Goal: Find specific page/section: Find specific page/section

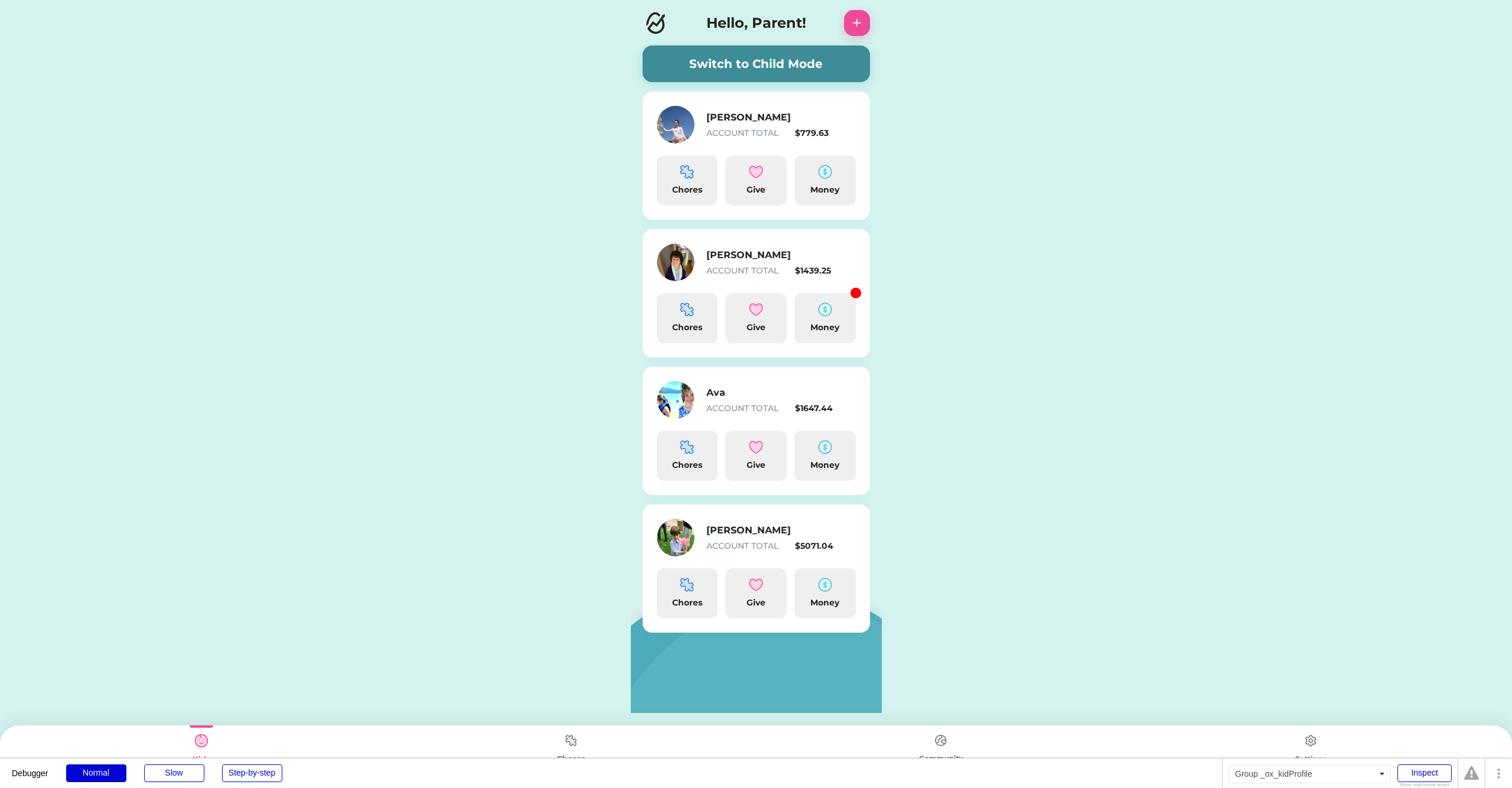
click at [752, 265] on div "ACCOUNT TOTAL" at bounding box center [748, 270] width 84 height 12
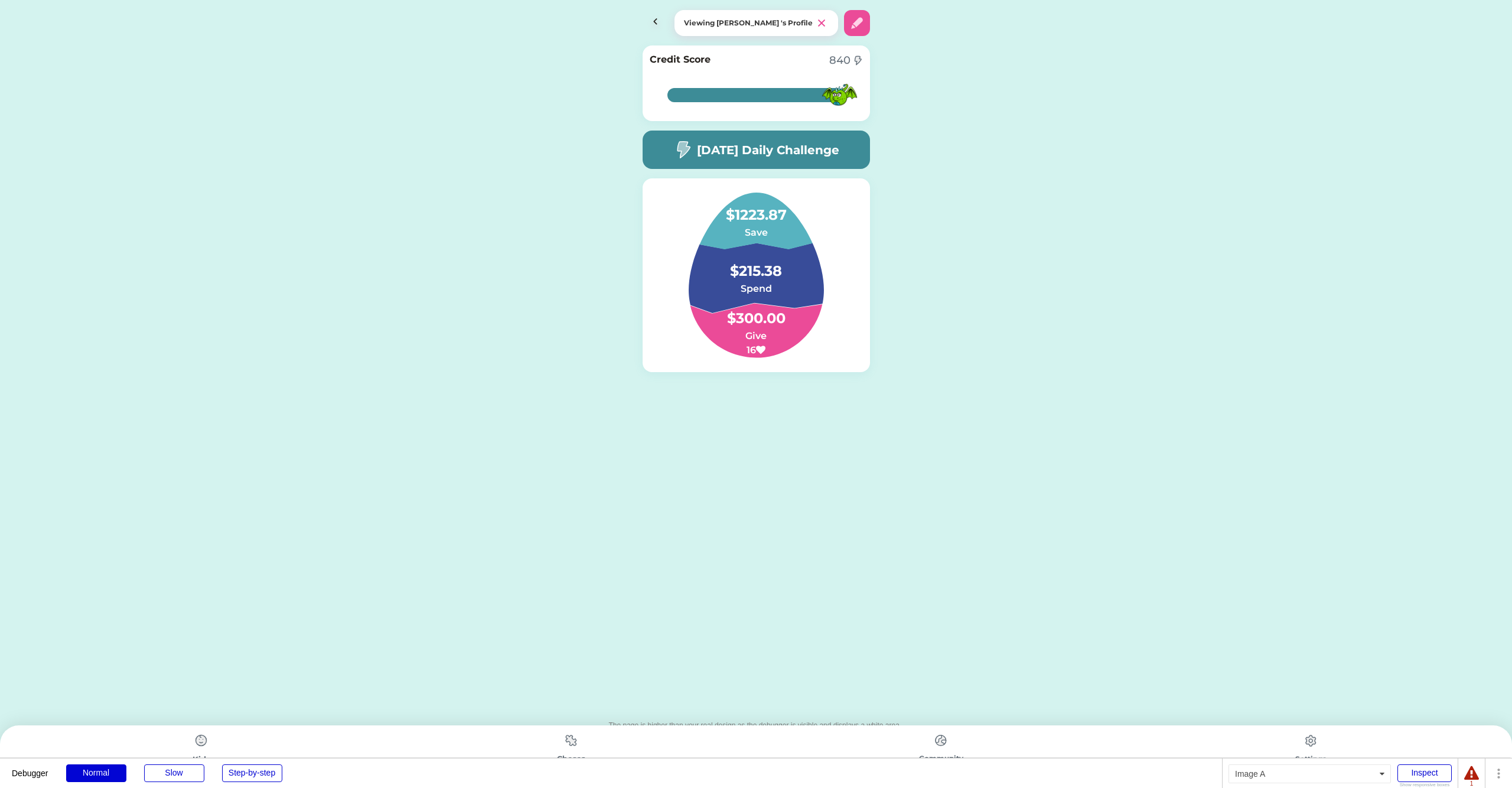
click at [570, 746] on img at bounding box center [571, 740] width 24 height 23
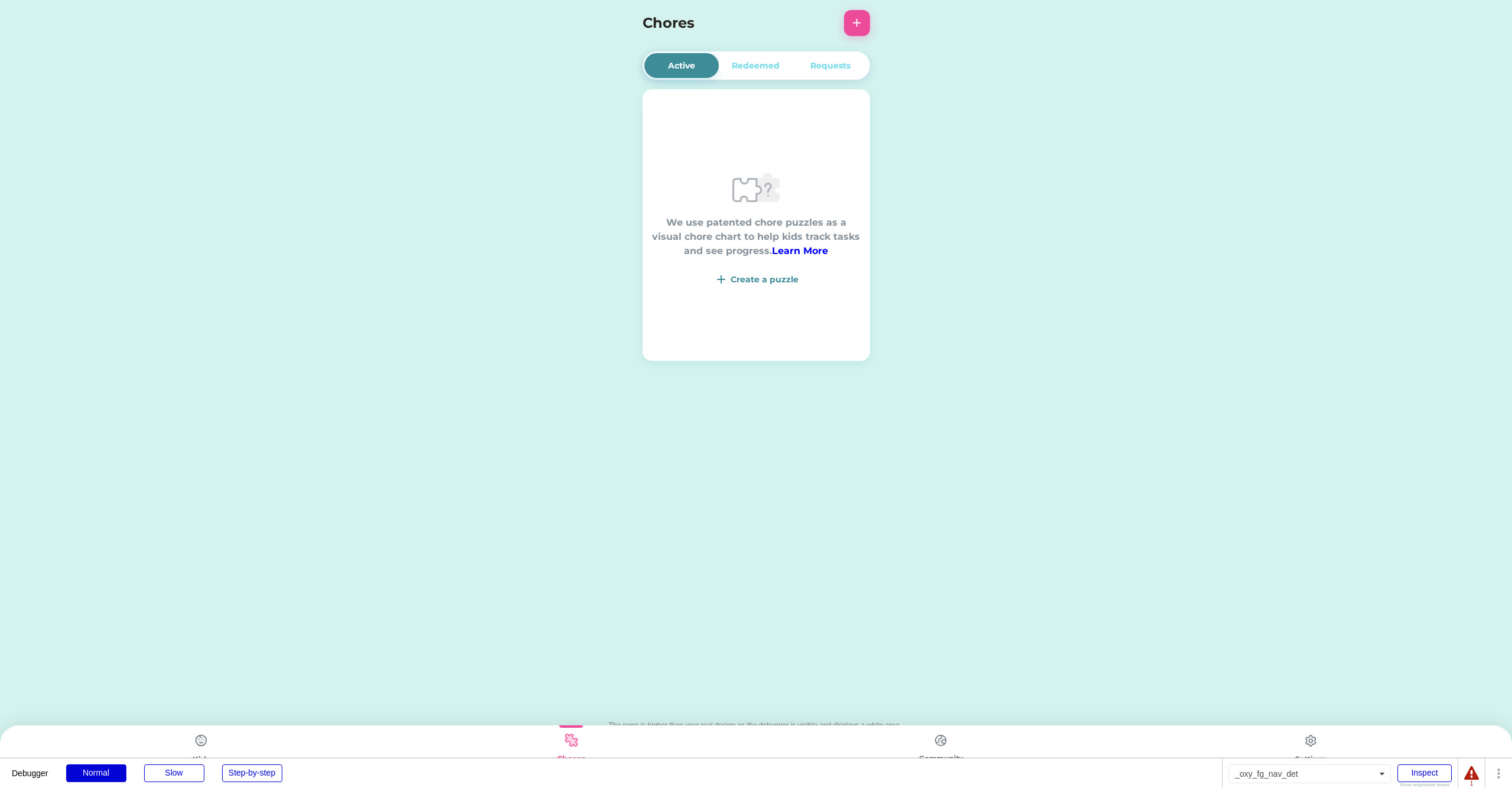
click at [208, 740] on img at bounding box center [201, 740] width 24 height 24
